Goal: Task Accomplishment & Management: Complete application form

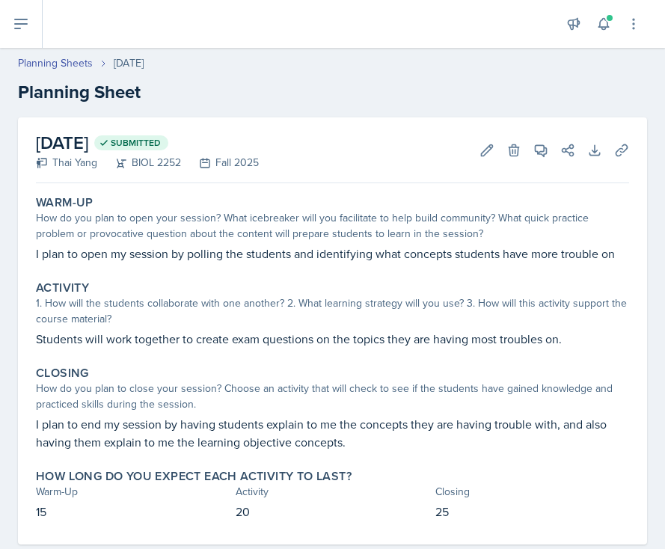
scroll to position [31, 0]
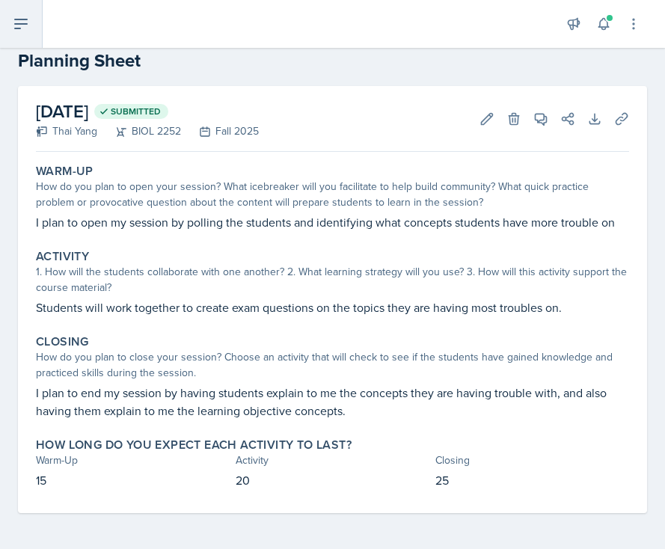
click at [28, 23] on icon at bounding box center [21, 24] width 18 height 18
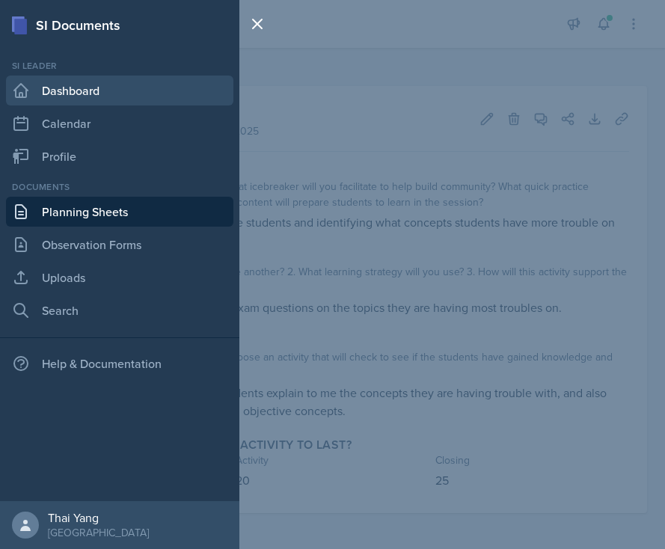
click at [95, 87] on link "Dashboard" at bounding box center [119, 91] width 227 height 30
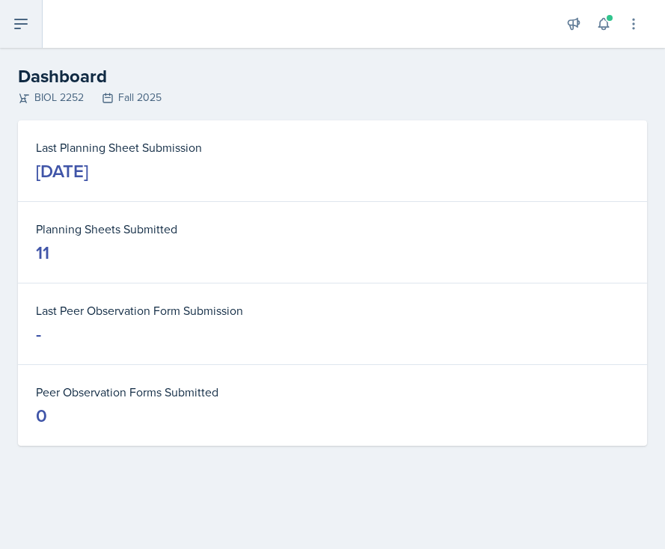
click at [22, 18] on icon at bounding box center [21, 24] width 18 height 18
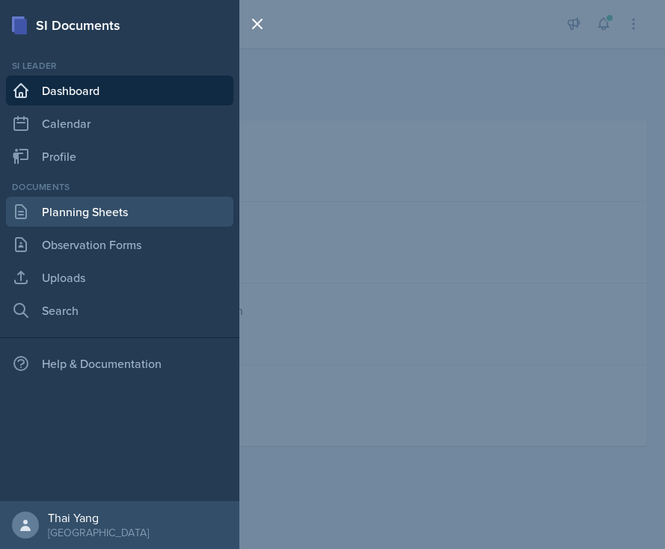
click at [74, 210] on link "Planning Sheets" at bounding box center [119, 212] width 227 height 30
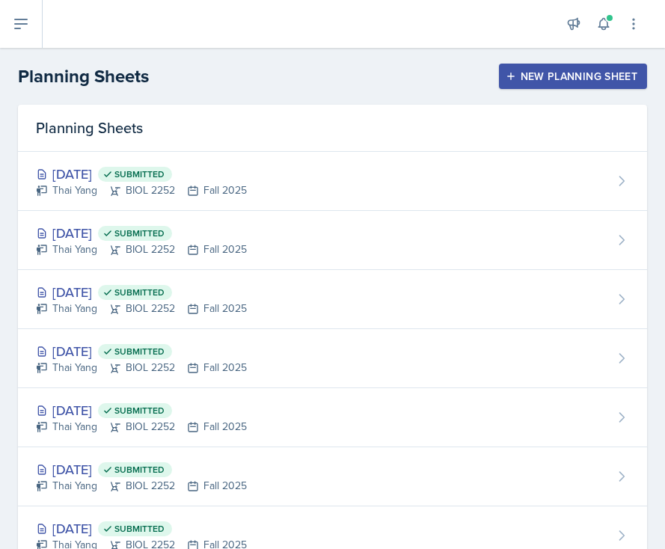
click at [561, 71] on div "New Planning Sheet" at bounding box center [572, 76] width 129 height 12
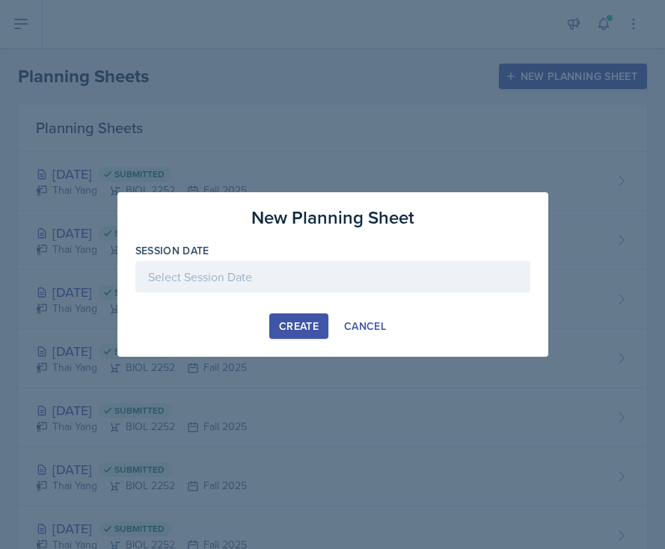
click at [314, 287] on div at bounding box center [332, 276] width 395 height 31
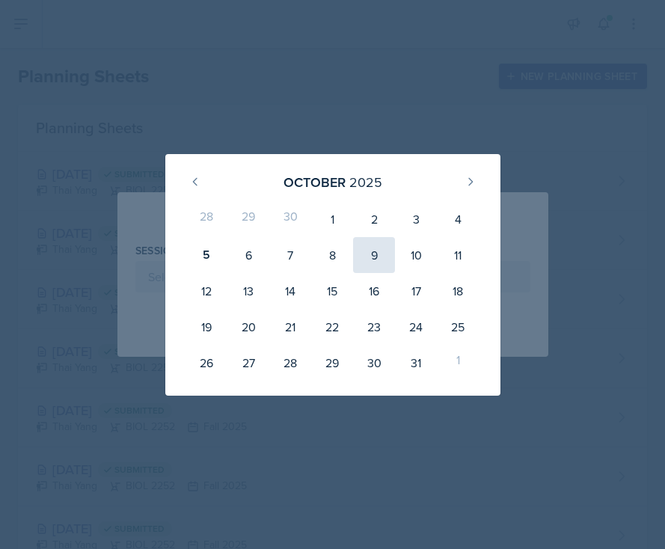
click at [371, 250] on div "9" at bounding box center [374, 255] width 42 height 36
type input "[DATE]"
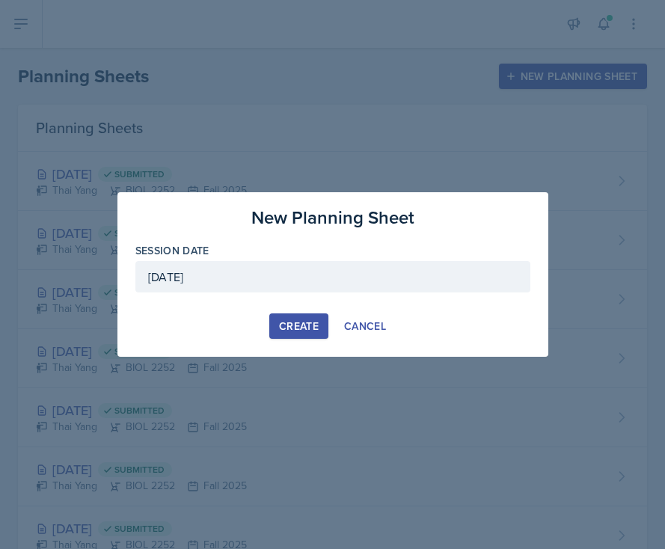
click at [298, 324] on div "Create" at bounding box center [299, 326] width 40 height 12
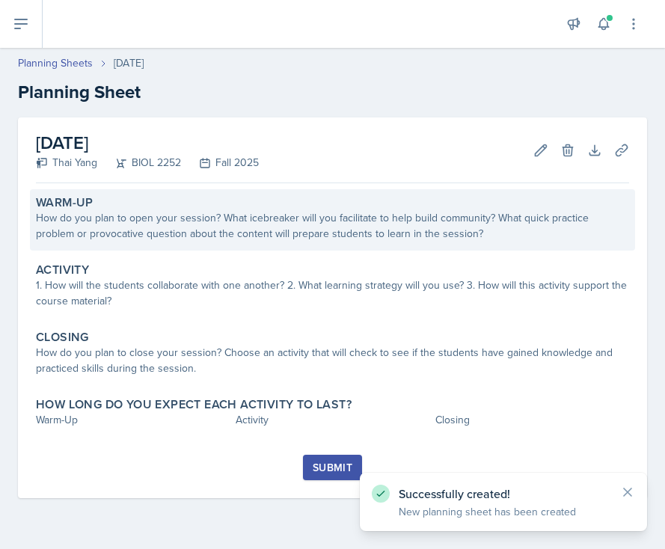
click at [265, 228] on div "How do you plan to open your session? What icebreaker will you facilitate to he…" at bounding box center [332, 225] width 593 height 31
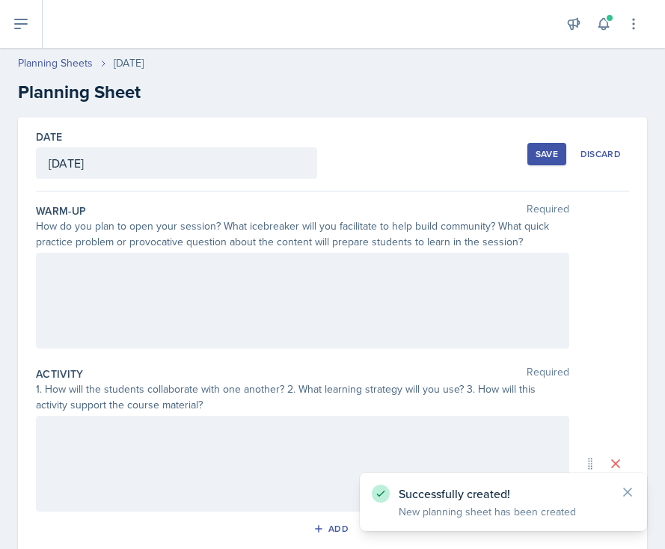
click at [210, 274] on div at bounding box center [302, 301] width 533 height 96
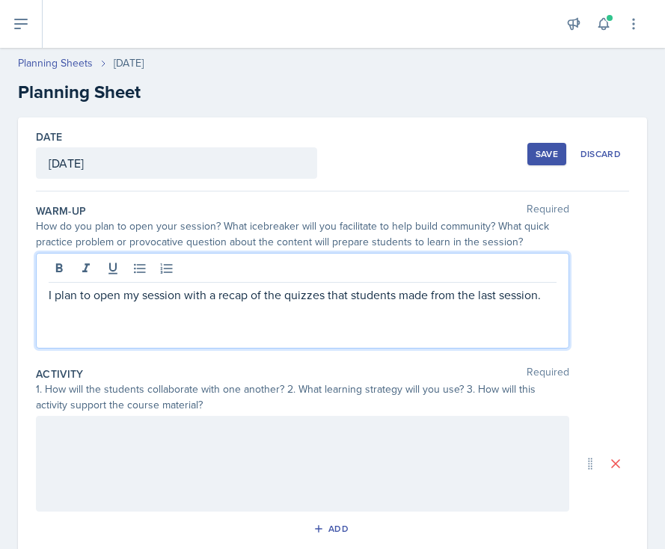
click at [304, 291] on p "I plan to open my session with a recap of the quizzes that students made from t…" at bounding box center [303, 295] width 508 height 18
click at [166, 443] on div at bounding box center [302, 464] width 533 height 96
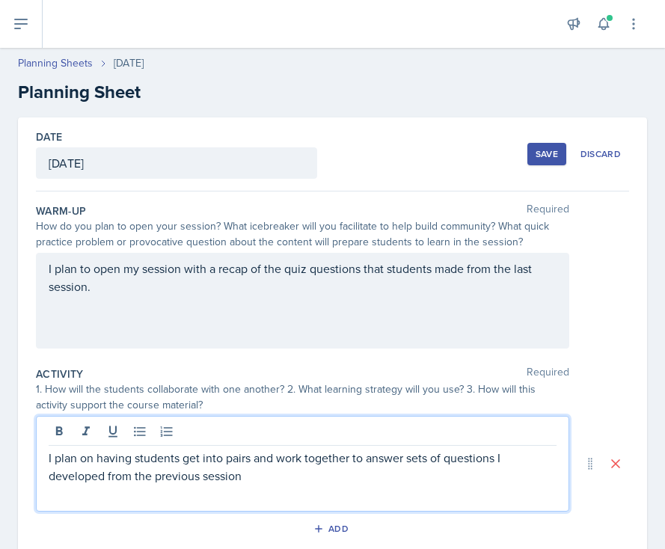
click at [149, 478] on p "I plan on having students get into pairs and work together to answer sets of qu…" at bounding box center [303, 467] width 508 height 36
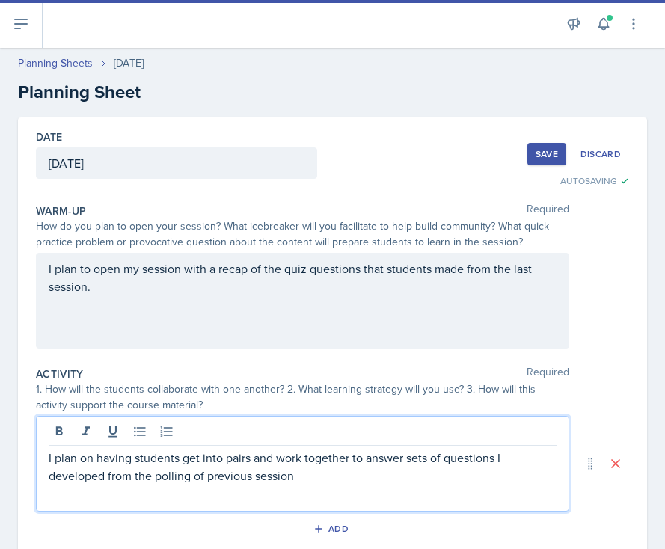
click at [312, 482] on p "I plan on having students get into pairs and work together to answer sets of qu…" at bounding box center [303, 467] width 508 height 36
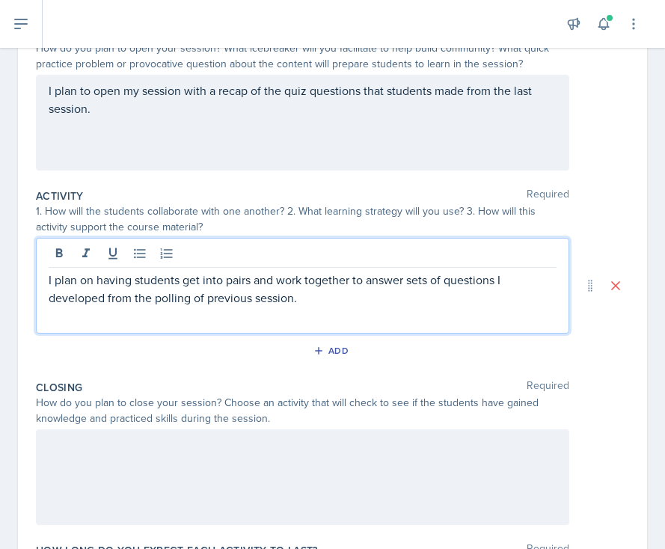
click at [258, 495] on div at bounding box center [302, 477] width 533 height 96
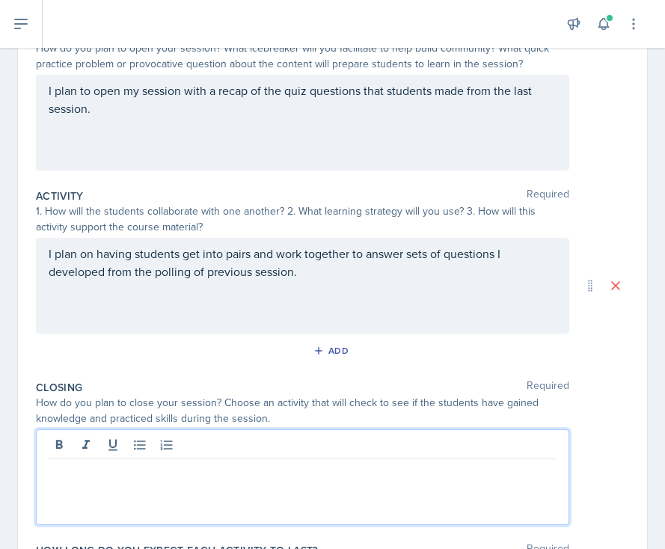
scroll to position [204, 0]
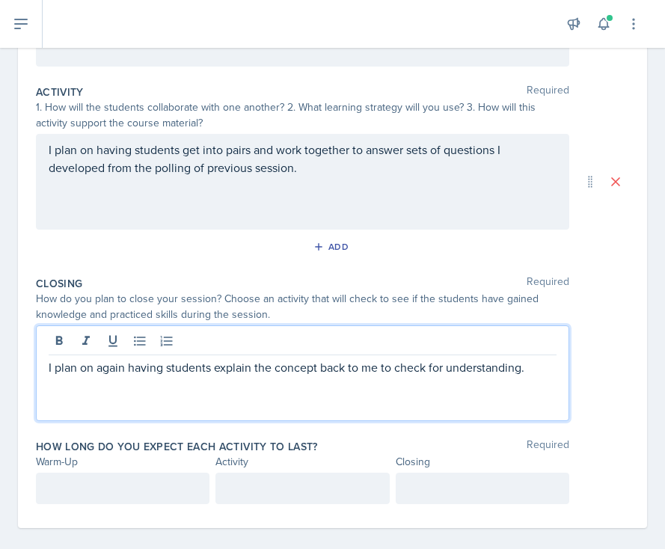
click at [149, 487] on p at bounding box center [123, 488] width 148 height 18
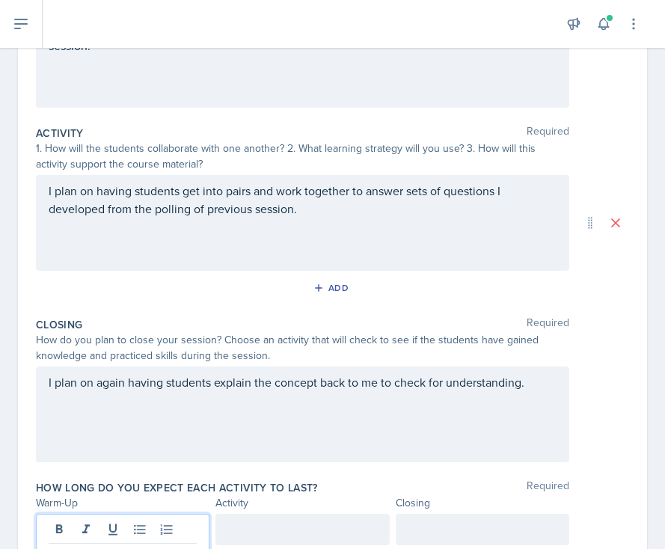
scroll to position [323, 0]
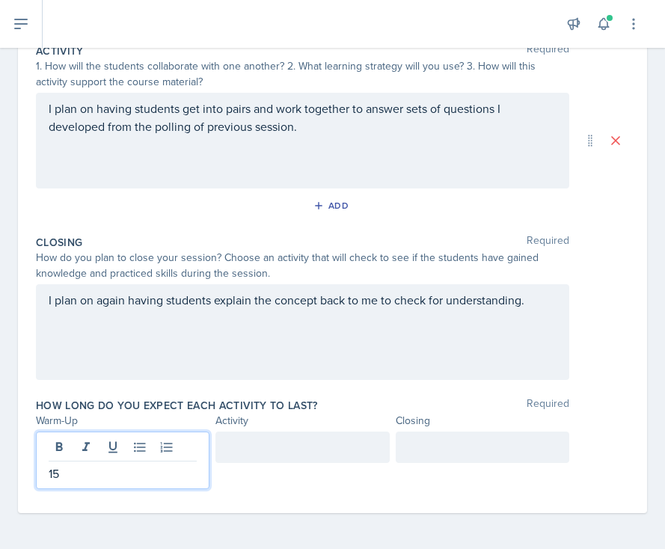
click at [295, 451] on div at bounding box center [301, 446] width 173 height 31
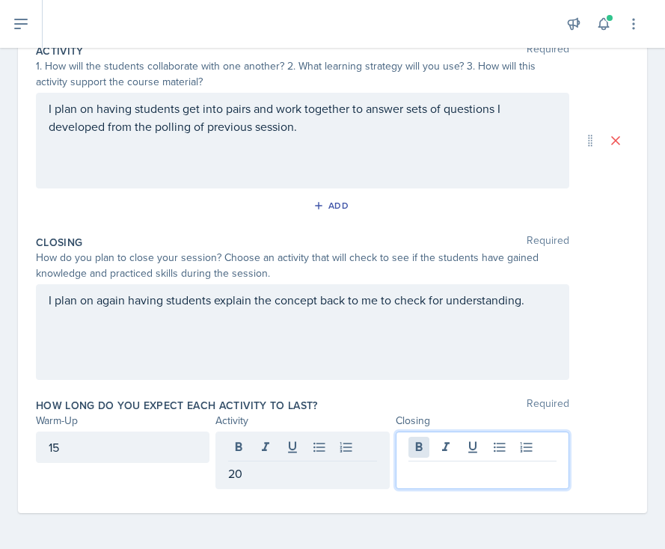
click at [420, 443] on div at bounding box center [482, 460] width 173 height 58
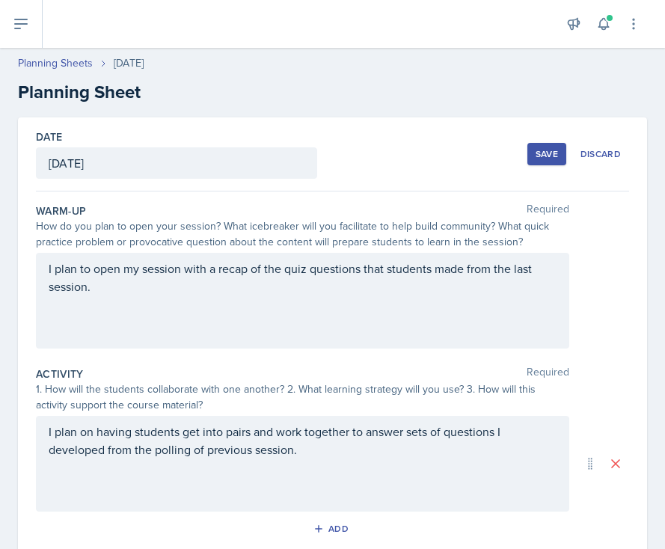
click at [549, 140] on div "Save Discard" at bounding box center [578, 154] width 102 height 34
click at [547, 145] on button "Save" at bounding box center [546, 154] width 39 height 22
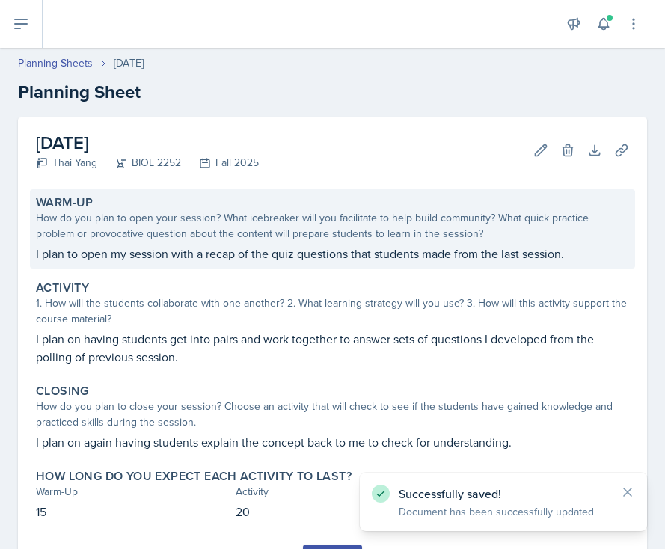
scroll to position [75, 0]
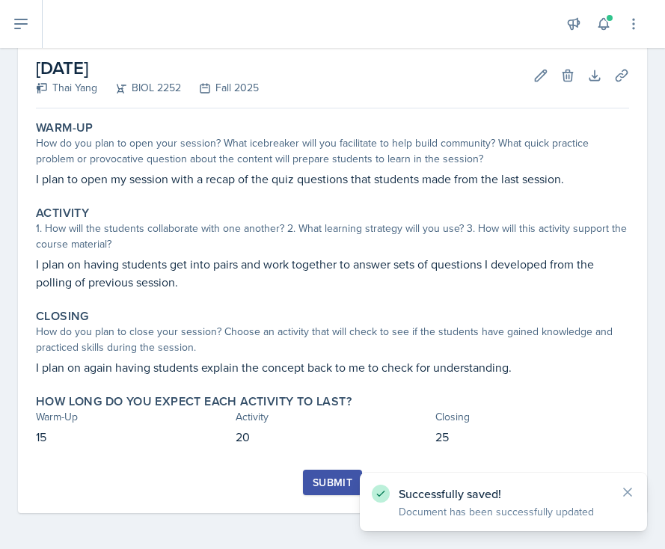
click at [311, 481] on button "Submit" at bounding box center [332, 482] width 59 height 25
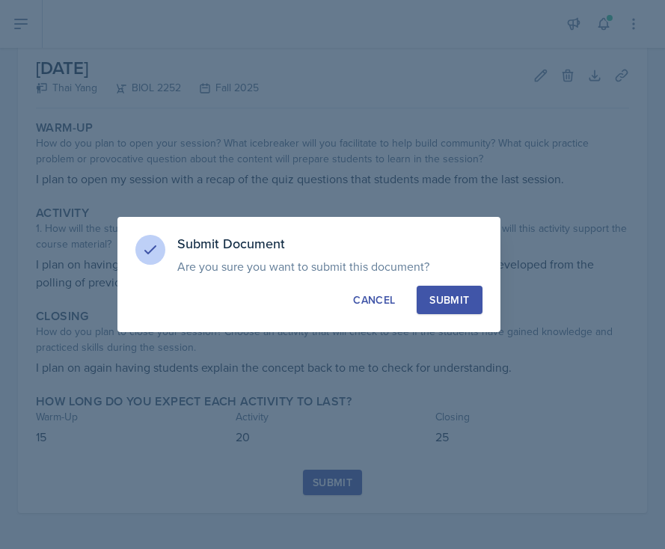
click at [447, 292] on div "Submit" at bounding box center [449, 299] width 40 height 15
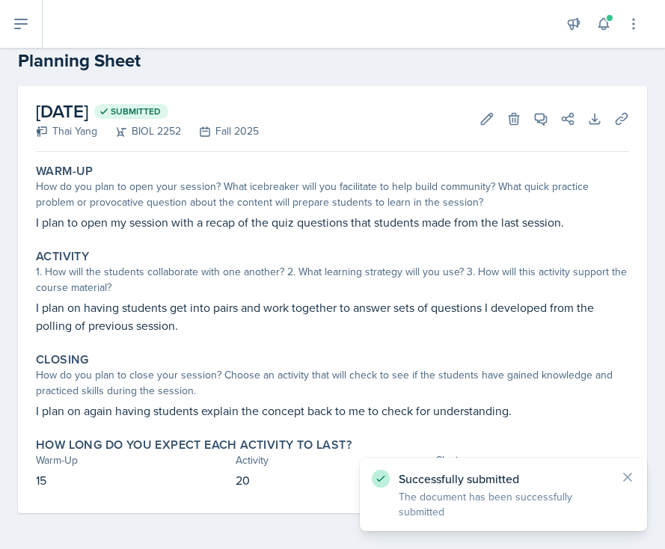
scroll to position [31, 0]
click at [25, 22] on icon at bounding box center [21, 24] width 18 height 18
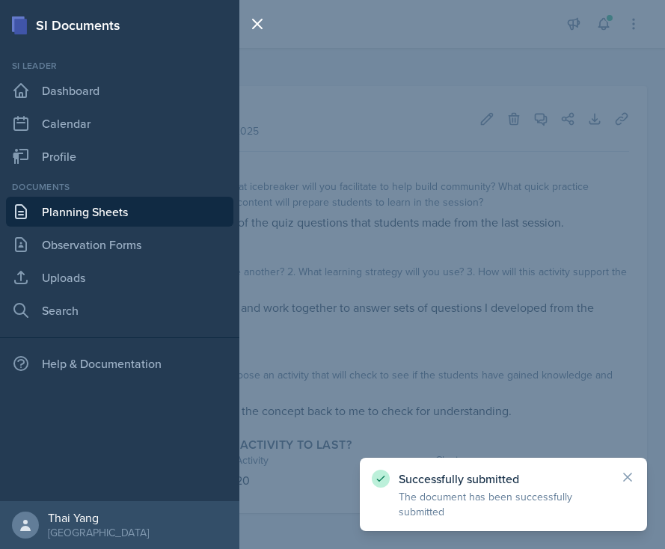
click at [58, 210] on link "Planning Sheets" at bounding box center [119, 212] width 227 height 30
